Goal: Task Accomplishment & Management: Complete application form

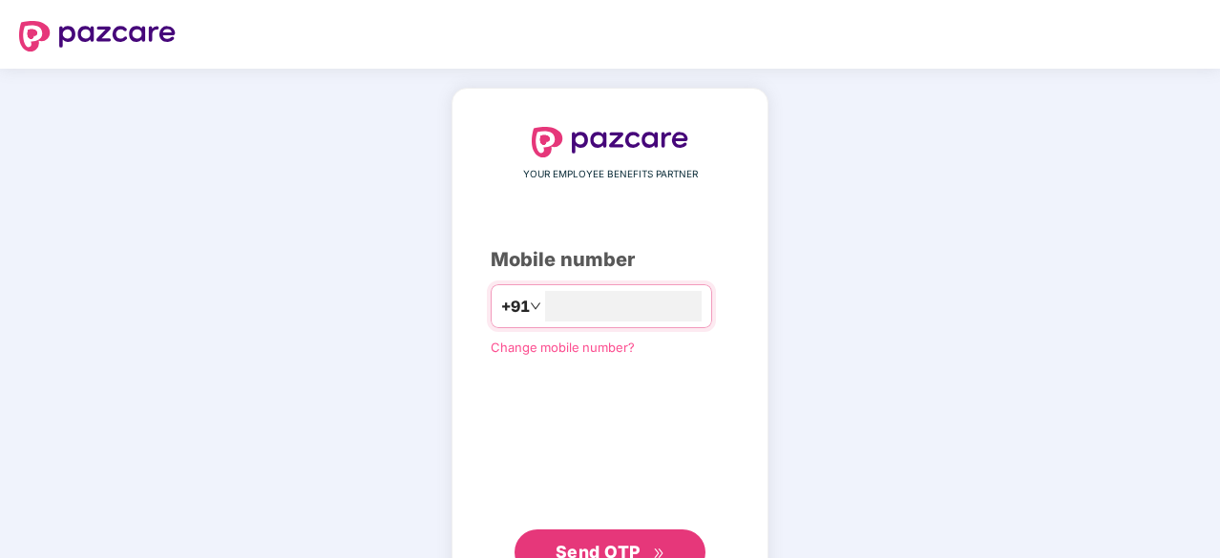
type input "**********"
click at [636, 537] on span "Send OTP" at bounding box center [610, 550] width 110 height 27
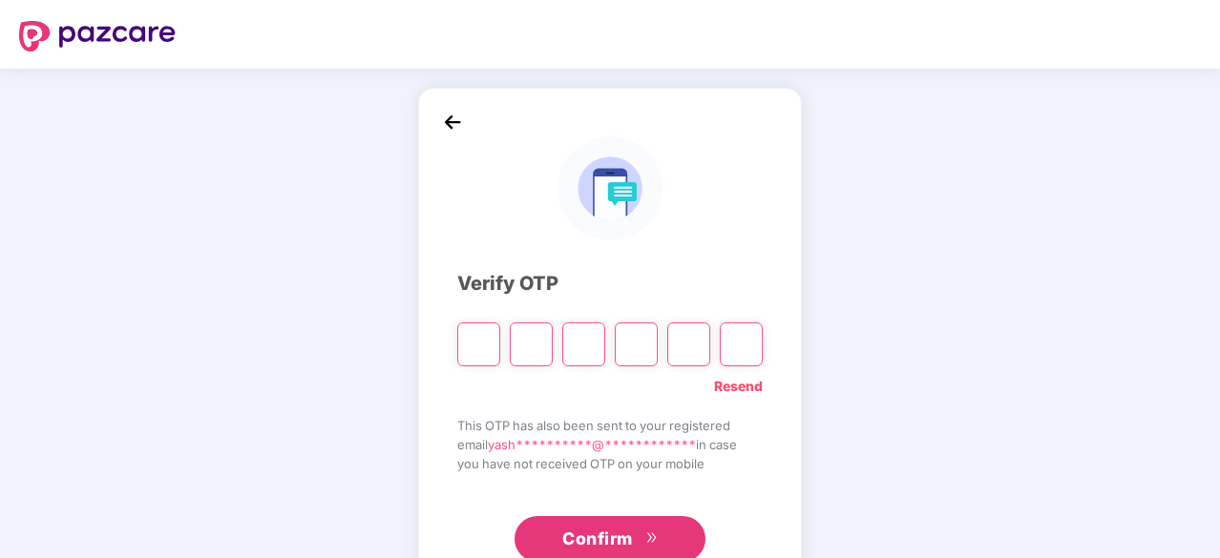
type input "*"
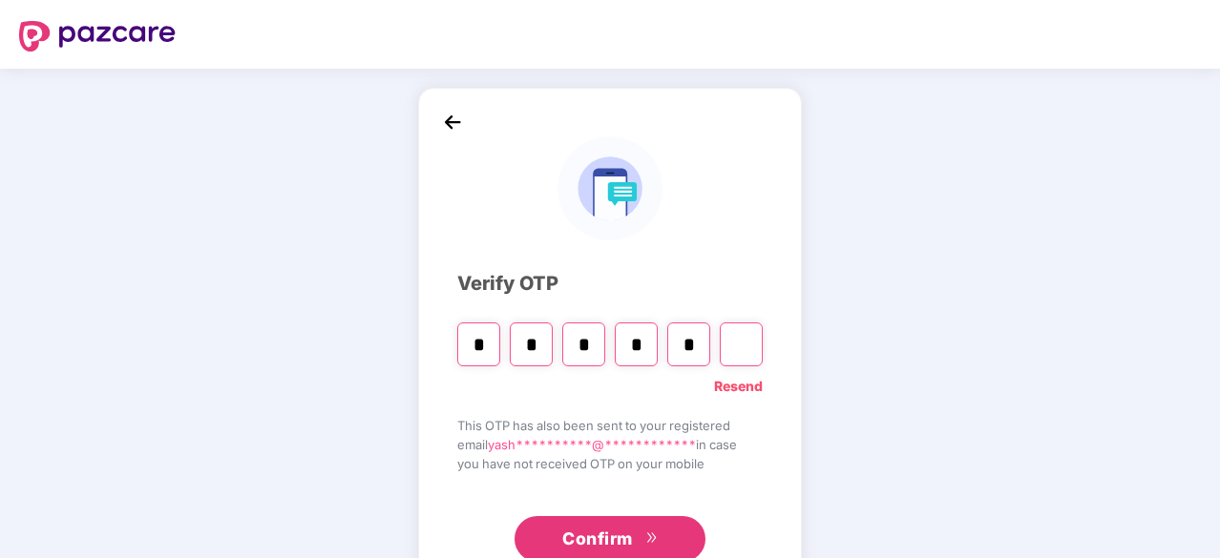
type input "*"
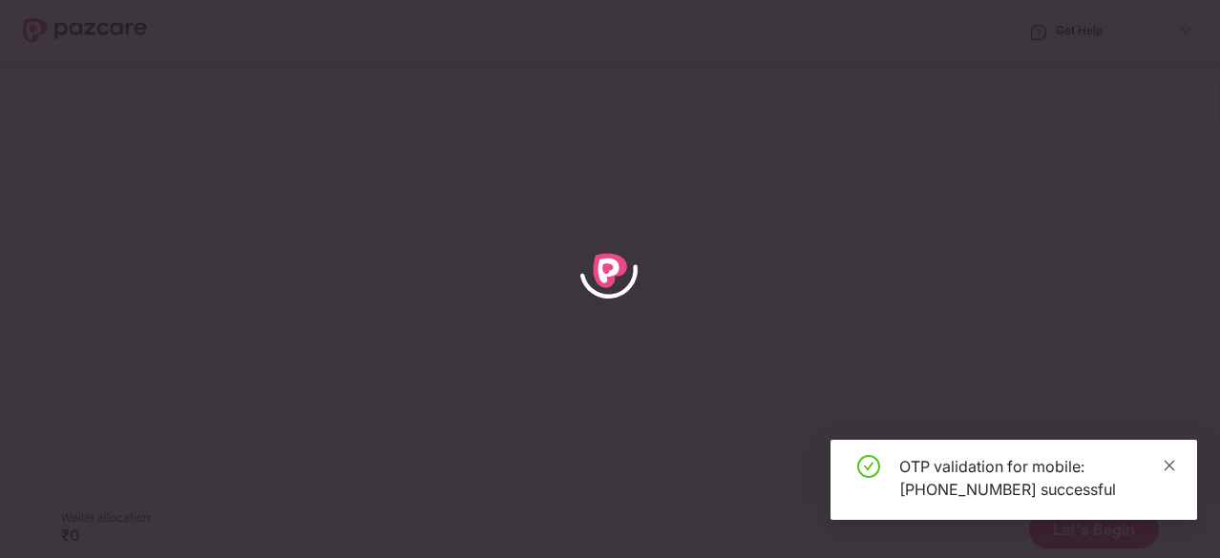
click at [1175, 465] on icon "close" at bounding box center [1168, 465] width 13 height 13
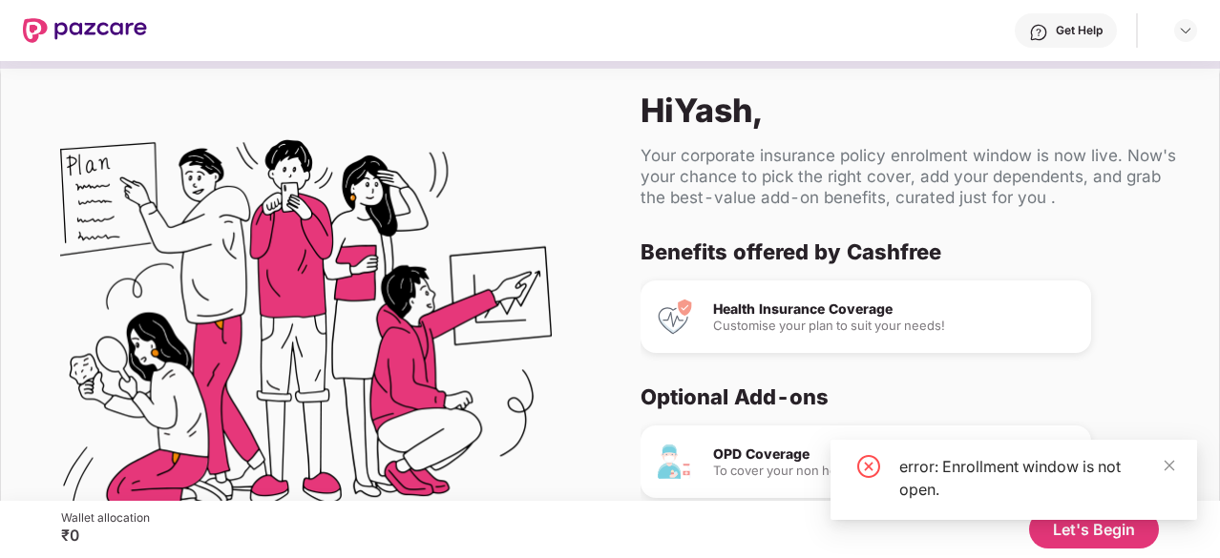
click at [909, 320] on div "Customise your plan to suit your needs!" at bounding box center [894, 326] width 363 height 12
click at [1178, 467] on div "error: Enrollment window is not open." at bounding box center [1013, 480] width 366 height 80
click at [1170, 466] on icon "close" at bounding box center [1168, 465] width 13 height 13
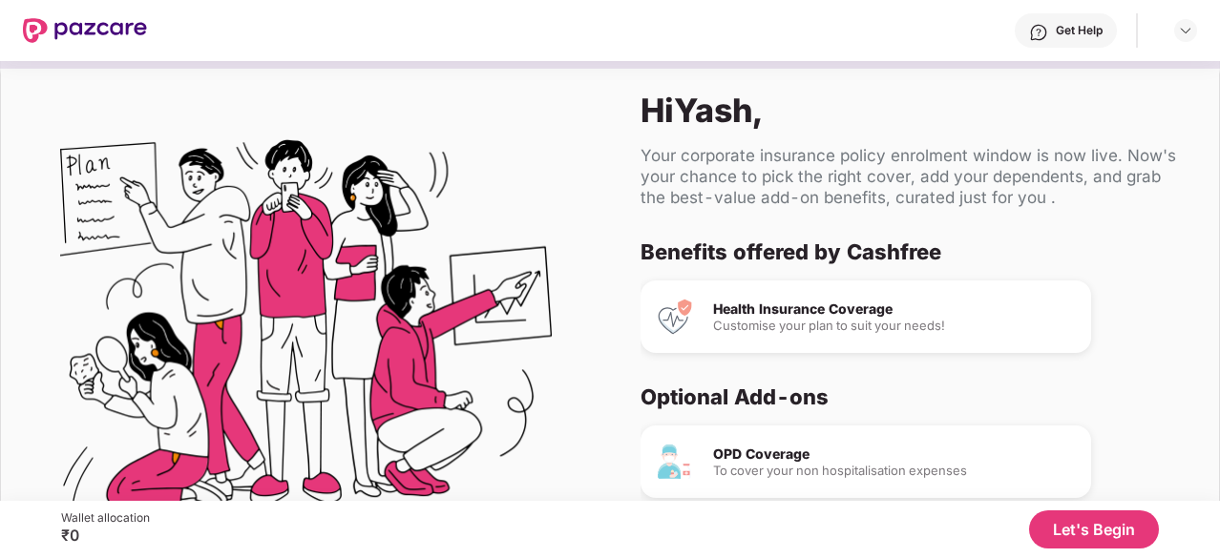
click at [851, 311] on div "Health Insurance Coverage" at bounding box center [894, 309] width 363 height 13
click at [1098, 523] on button "Let's Begin" at bounding box center [1094, 530] width 130 height 38
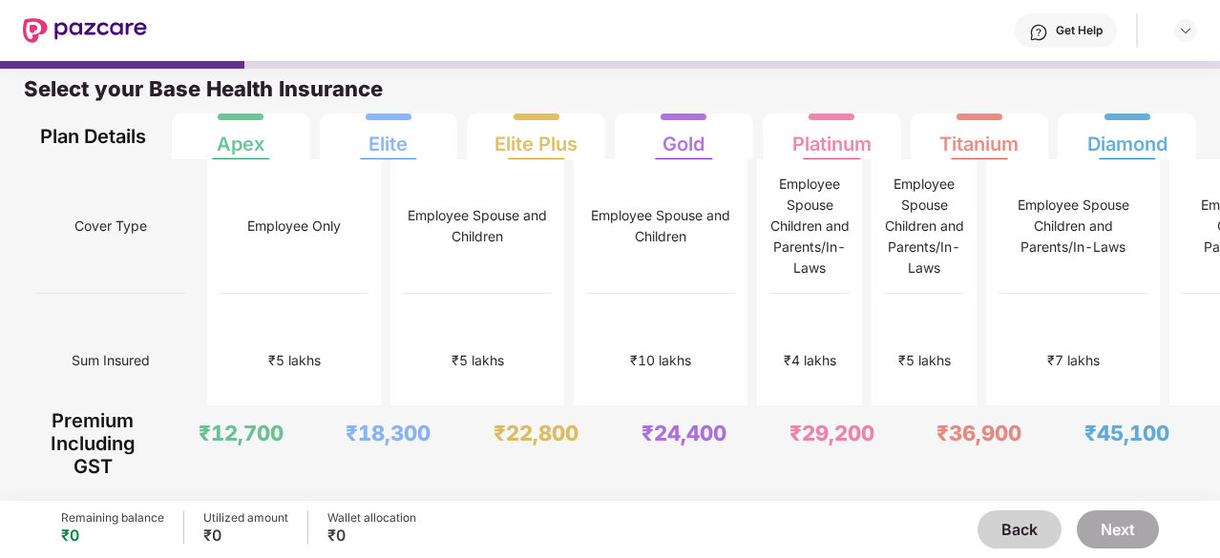
scroll to position [10, 0]
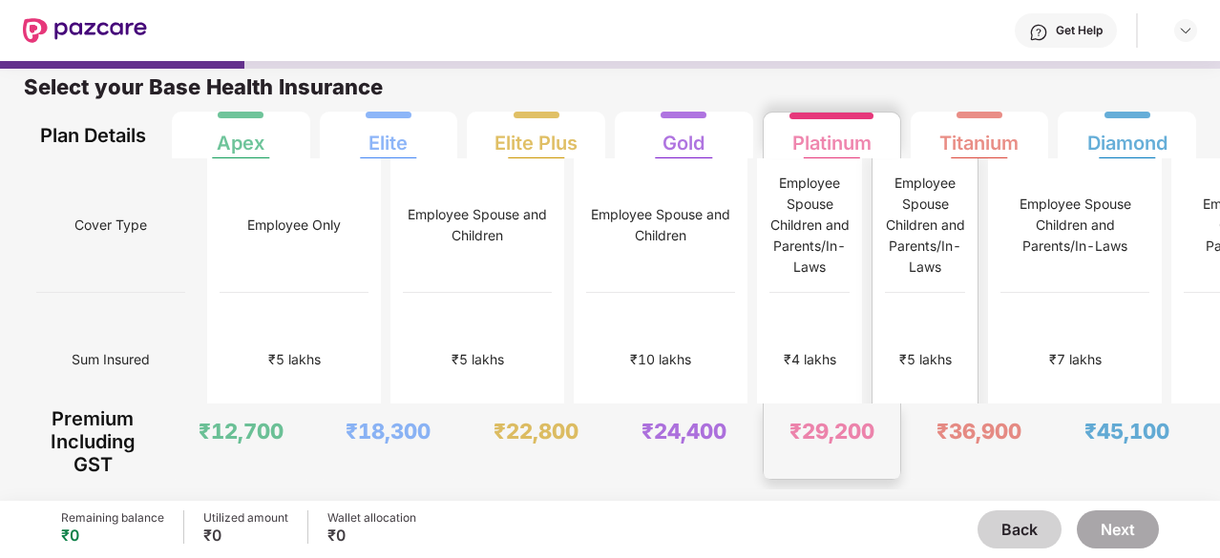
click at [845, 144] on div "Platinum" at bounding box center [831, 135] width 79 height 38
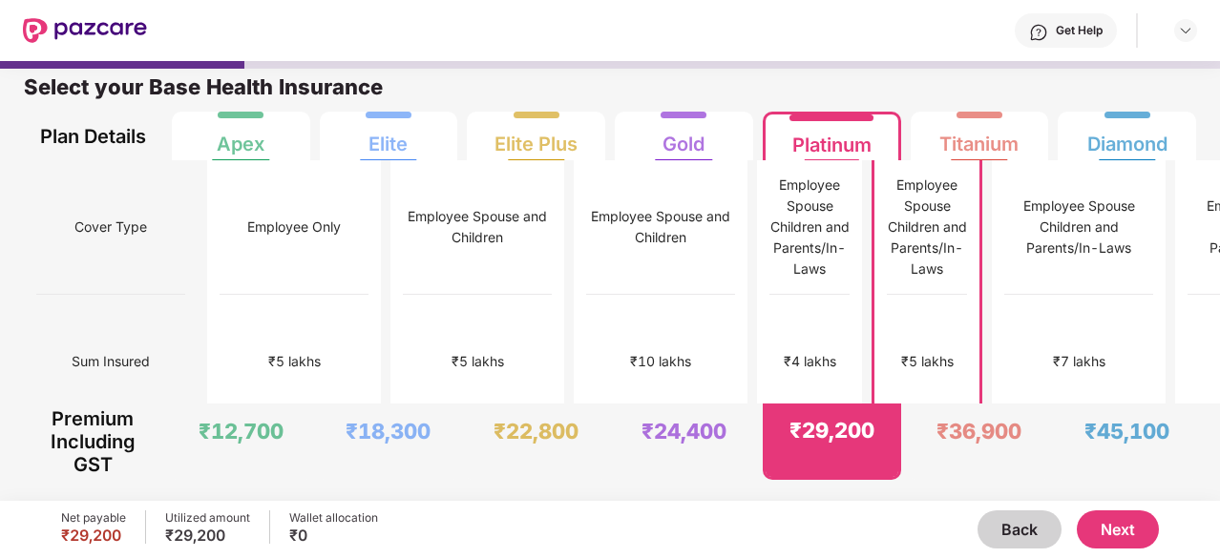
click at [1135, 520] on button "Next" at bounding box center [1118, 530] width 82 height 38
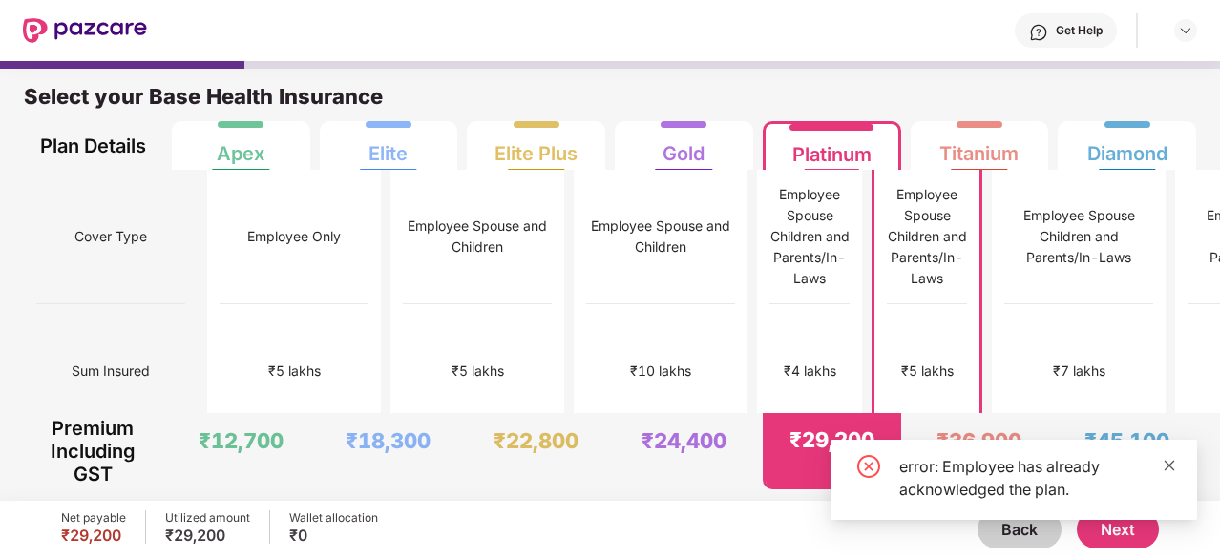
click at [1171, 462] on icon "close" at bounding box center [1168, 465] width 13 height 13
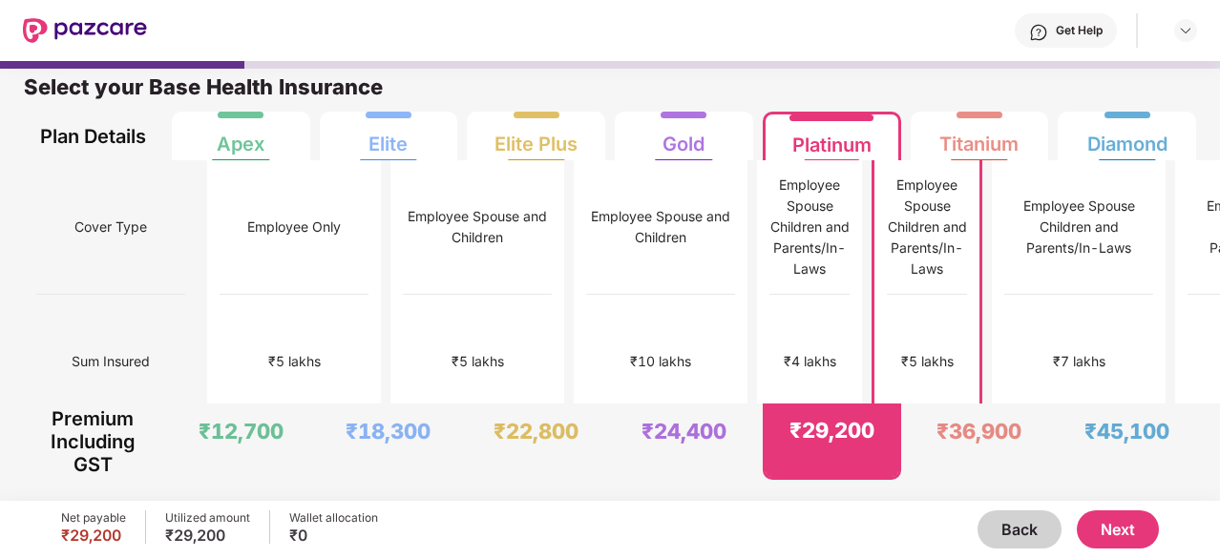
click at [1104, 537] on button "Next" at bounding box center [1118, 530] width 82 height 38
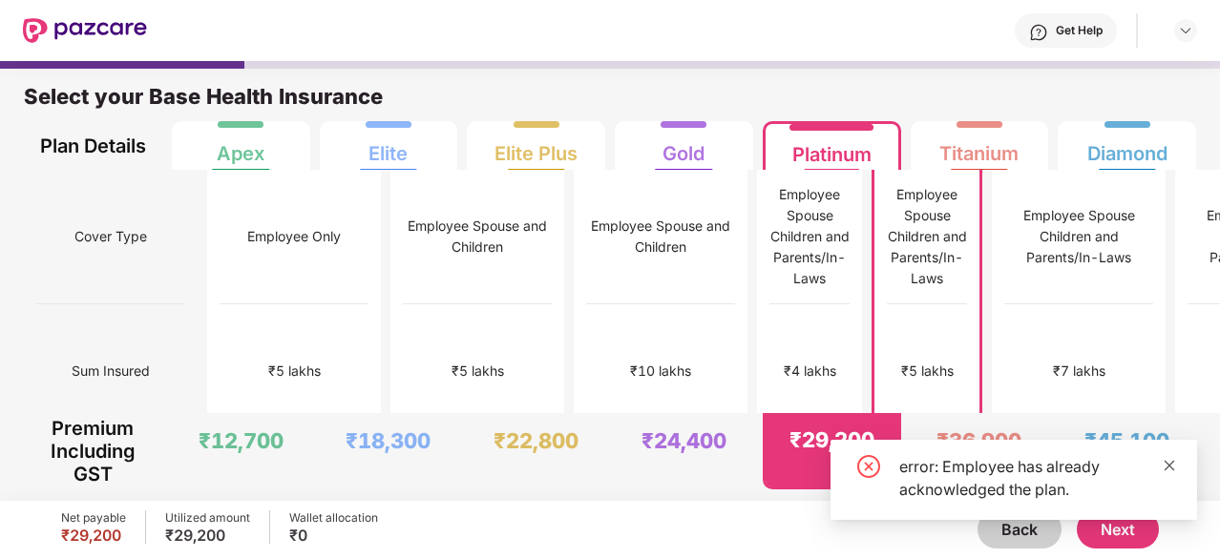
click at [1165, 463] on icon "close" at bounding box center [1169, 465] width 10 height 10
